Goal: Check status: Check status

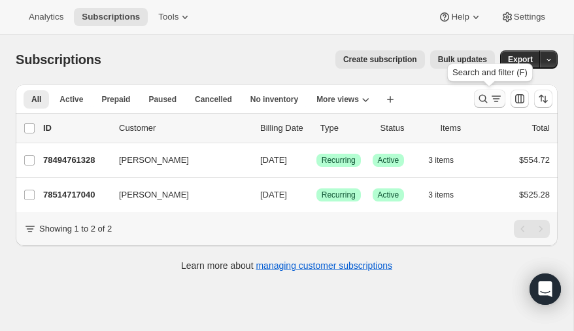
click at [483, 98] on icon "Search and filter results" at bounding box center [483, 98] width 13 height 13
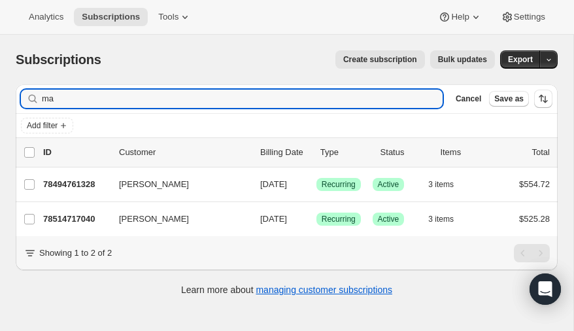
type input "m"
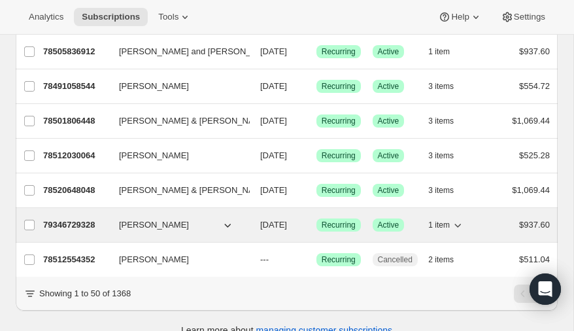
scroll to position [134, 0]
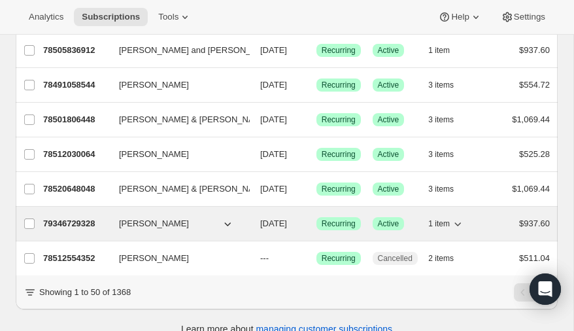
type input "[PERSON_NAME]"
click at [65, 219] on p "79346729328" at bounding box center [75, 223] width 65 height 13
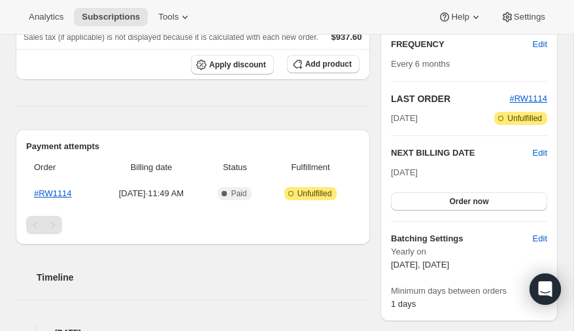
scroll to position [239, 0]
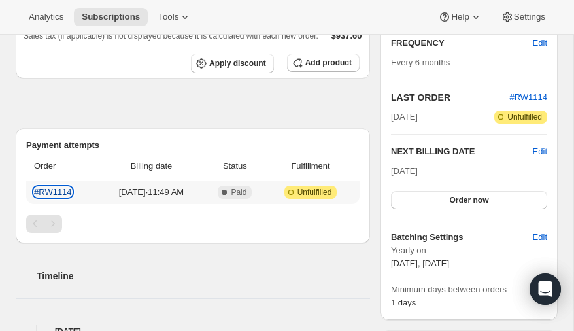
click at [50, 190] on link "#RW1114" at bounding box center [53, 192] width 38 height 10
